Goal: Answer question/provide support: Share knowledge or assist other users

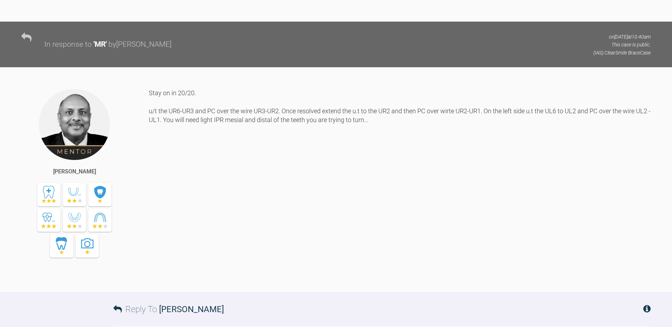
scroll to position [2845, 0]
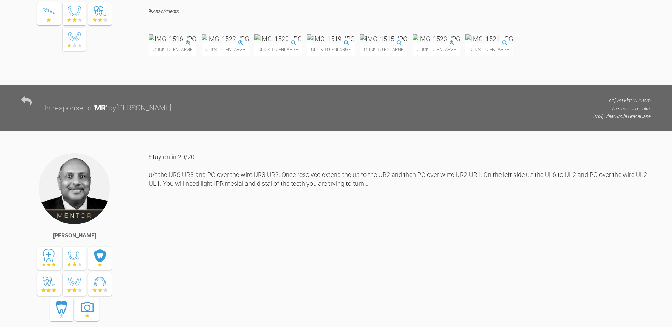
click at [466, 43] on img at bounding box center [489, 38] width 47 height 9
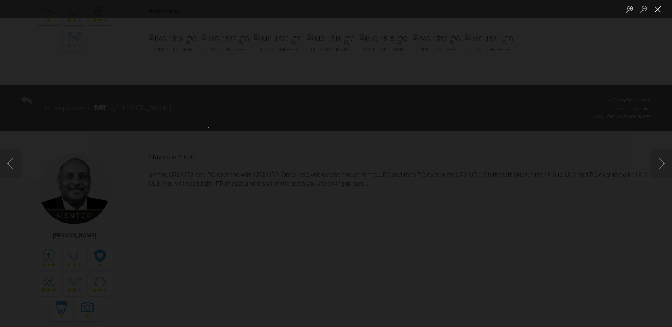
click at [658, 10] on button "Close lightbox" at bounding box center [658, 9] width 14 height 12
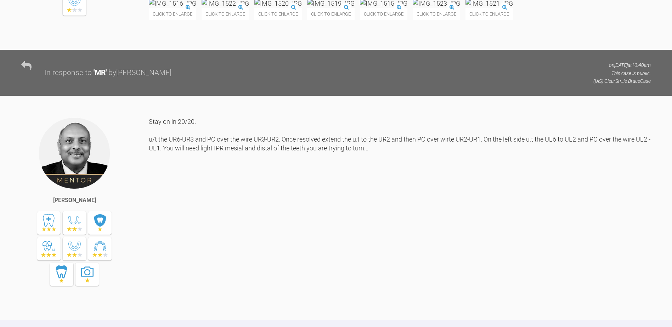
scroll to position [2916, 0]
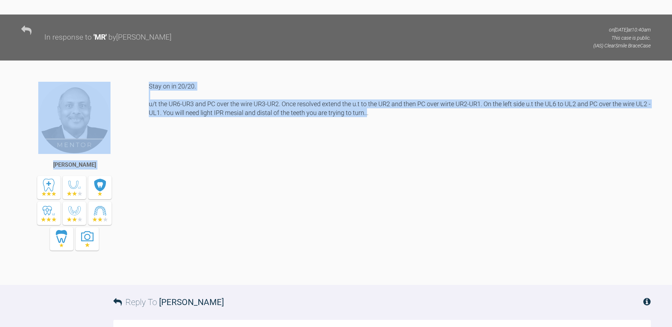
drag, startPoint x: 382, startPoint y: 240, endPoint x: 147, endPoint y: 228, distance: 235.2
click at [147, 228] on div "[PERSON_NAME] Stay on in 20/20. u/t the UR6-UR3 and PC over the wire UR3-UR2. O…" at bounding box center [336, 184] width 672 height 204
drag, startPoint x: 147, startPoint y: 228, endPoint x: 170, endPoint y: 237, distance: 24.5
click at [169, 237] on div "Stay on in 20/20. u/t the UR6-UR3 and PC over the wire UR3-UR2. Once resolved e…" at bounding box center [400, 178] width 502 height 193
click at [307, 259] on div "Stay on in 20/20. u/t the UR6-UR3 and PC over the wire UR3-UR2. Once resolved e…" at bounding box center [400, 178] width 502 height 193
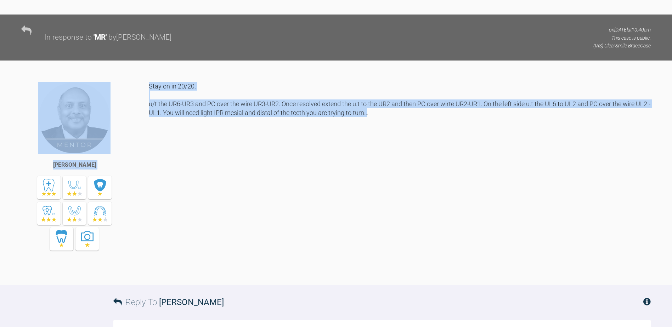
drag, startPoint x: 383, startPoint y: 241, endPoint x: 146, endPoint y: 238, distance: 236.7
click at [146, 238] on div "[PERSON_NAME] Stay on in 20/20. u/t the UR6-UR3 and PC over the wire UR3-UR2. O…" at bounding box center [336, 184] width 672 height 204
drag, startPoint x: 146, startPoint y: 238, endPoint x: 172, endPoint y: 237, distance: 26.3
copy div "[PERSON_NAME] Stay on in 20/20. u/t the UR6-UR3 and PC over the wire UR3-UR2. O…"
